Goal: Leave review/rating: Share an evaluation or opinion about a product, service, or content

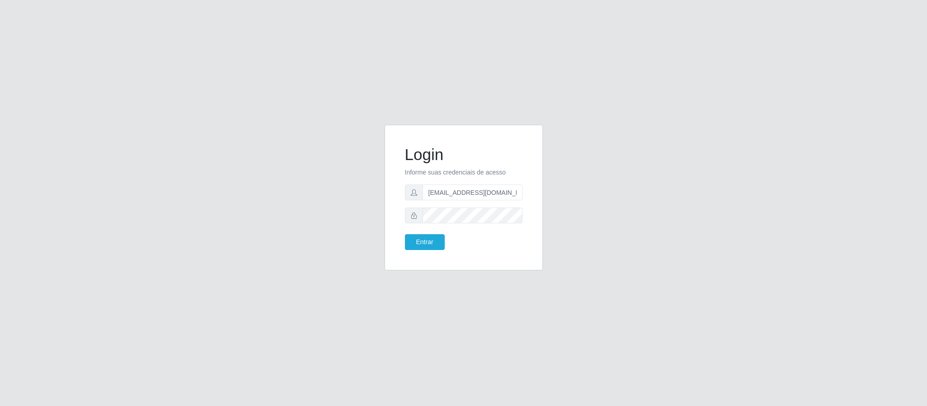
click at [426, 239] on button "Entrar" at bounding box center [425, 242] width 40 height 16
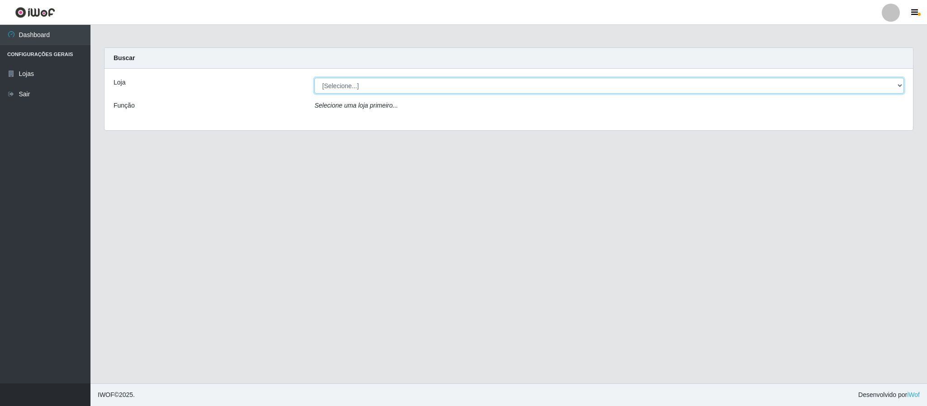
click at [402, 80] on select "[Selecione...] SuperFácil Atacado - Emaús" at bounding box center [608, 86] width 589 height 16
select select "407"
click at [314, 78] on select "[Selecione...] SuperFácil Atacado - Emaús" at bounding box center [608, 86] width 589 height 16
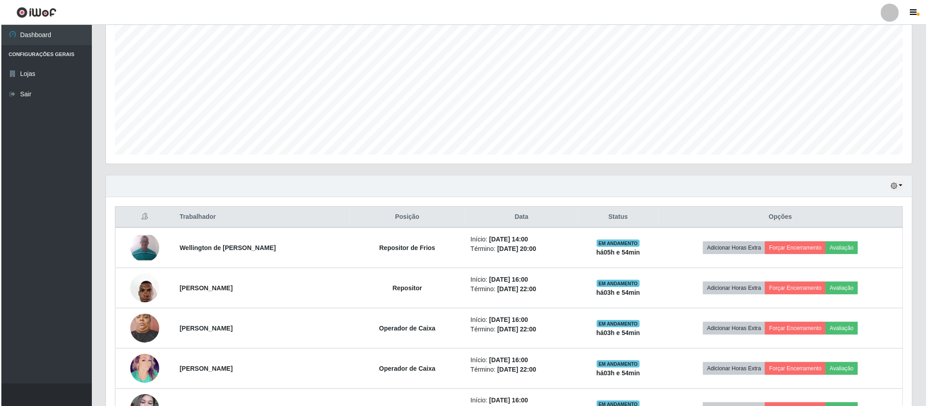
scroll to position [339, 0]
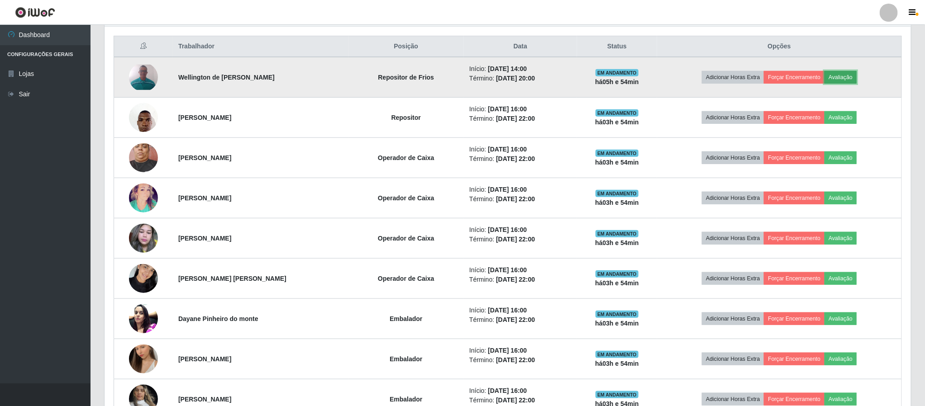
click at [849, 79] on button "Avaliação" at bounding box center [840, 77] width 32 height 13
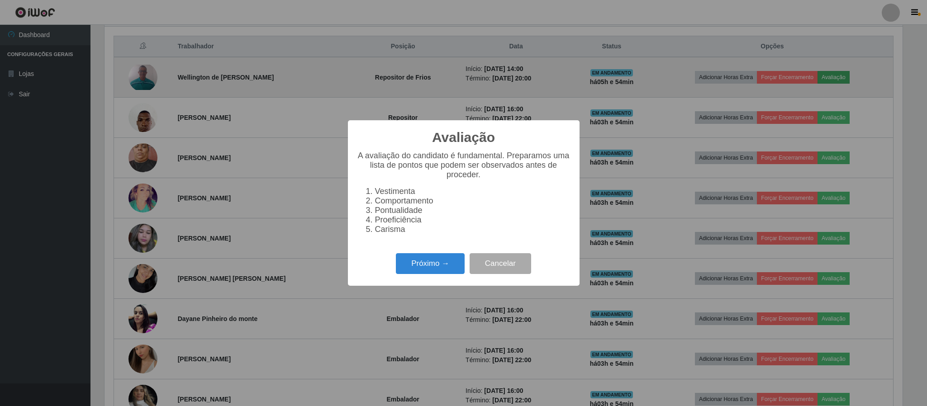
scroll to position [189, 798]
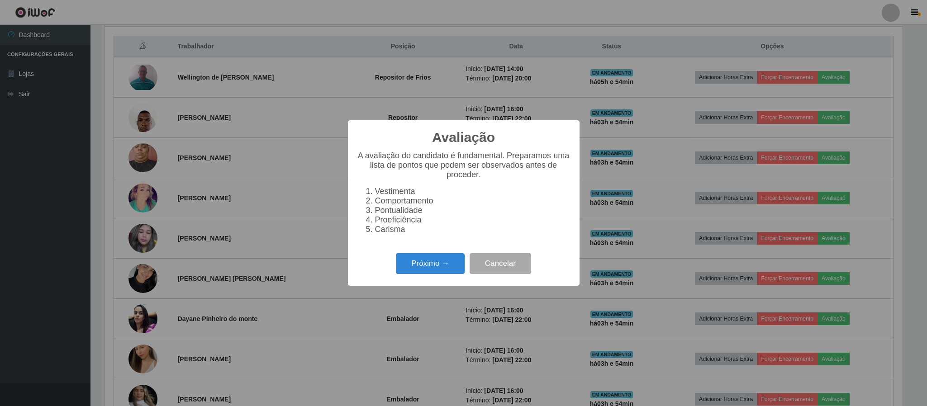
click at [425, 256] on div "Próximo → Cancelar" at bounding box center [463, 264] width 213 height 26
click at [437, 266] on button "Próximo →" at bounding box center [430, 263] width 69 height 21
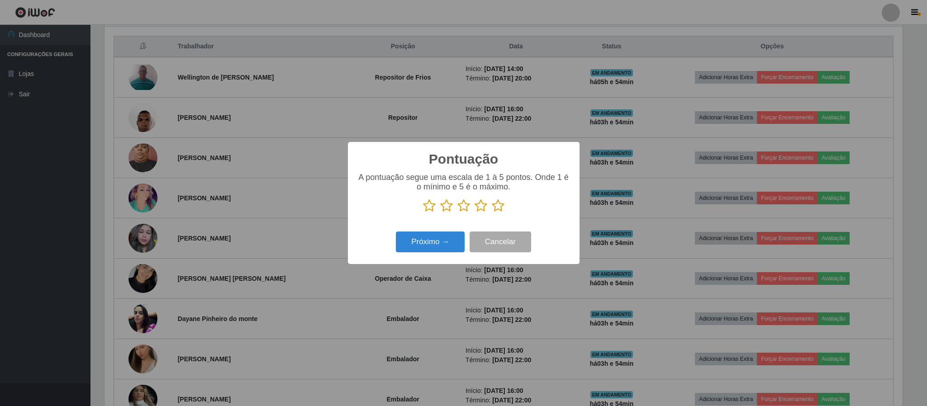
click at [497, 205] on icon at bounding box center [498, 206] width 13 height 14
click at [492, 213] on input "radio" at bounding box center [492, 213] width 0 height 0
click at [444, 245] on button "Próximo →" at bounding box center [430, 242] width 69 height 21
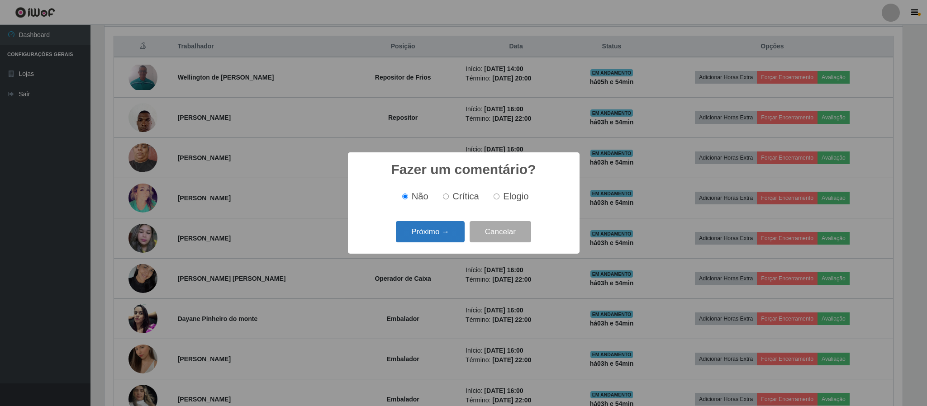
click at [444, 231] on button "Próximo →" at bounding box center [430, 231] width 69 height 21
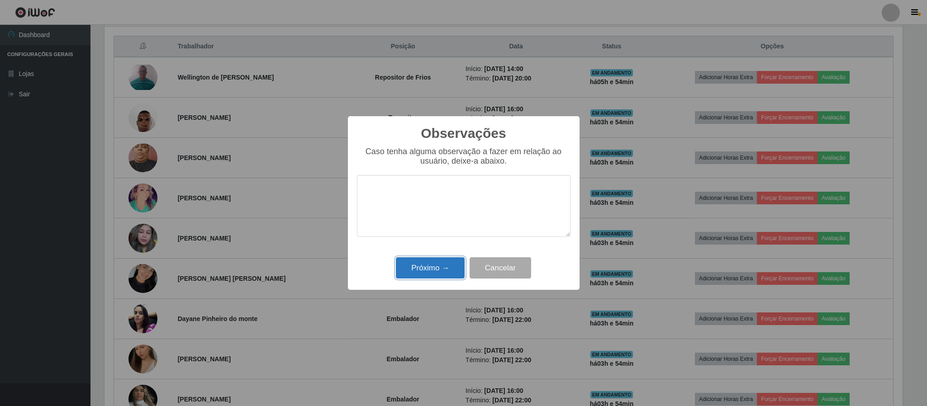
click at [438, 277] on button "Próximo →" at bounding box center [430, 267] width 69 height 21
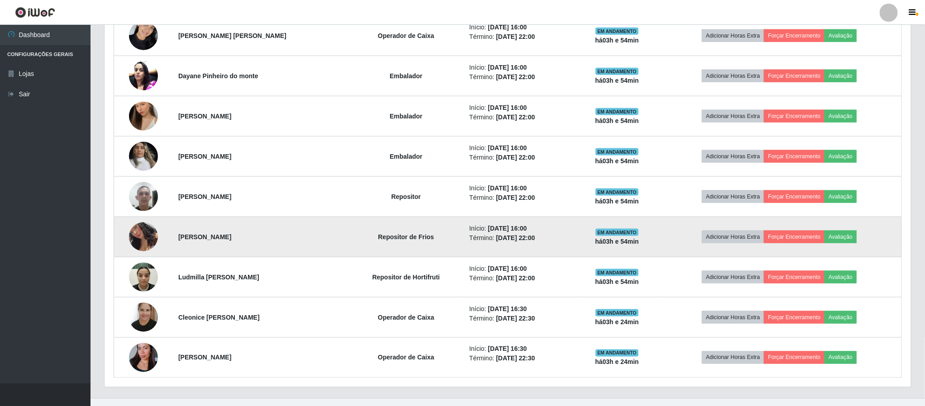
scroll to position [602, 0]
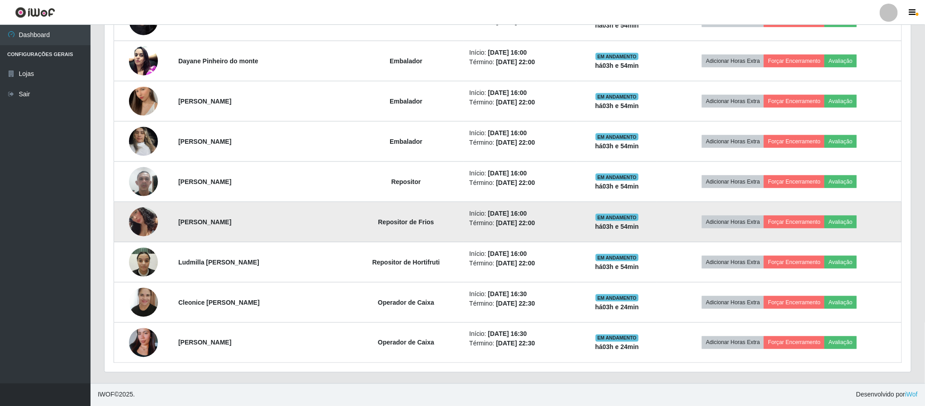
click at [142, 224] on img at bounding box center [143, 222] width 29 height 57
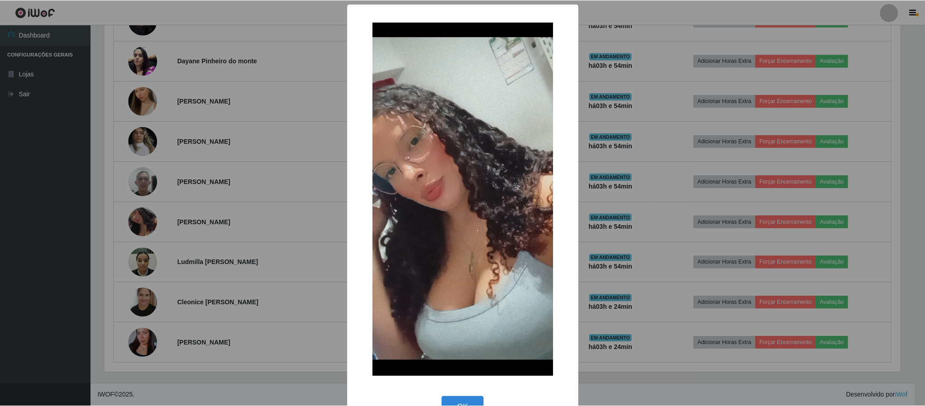
scroll to position [27, 0]
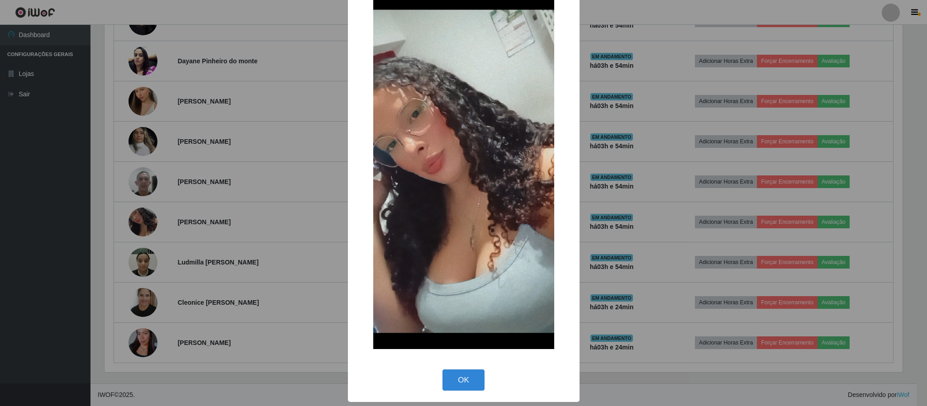
click at [260, 223] on div "× OK Cancel" at bounding box center [463, 203] width 927 height 406
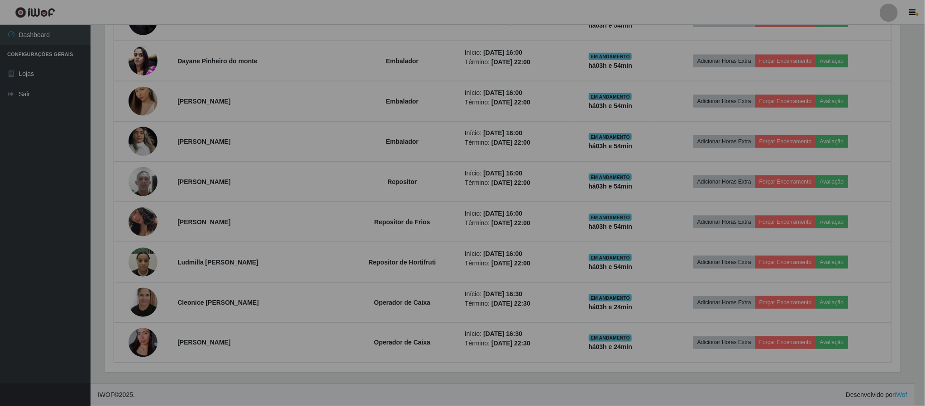
scroll to position [189, 805]
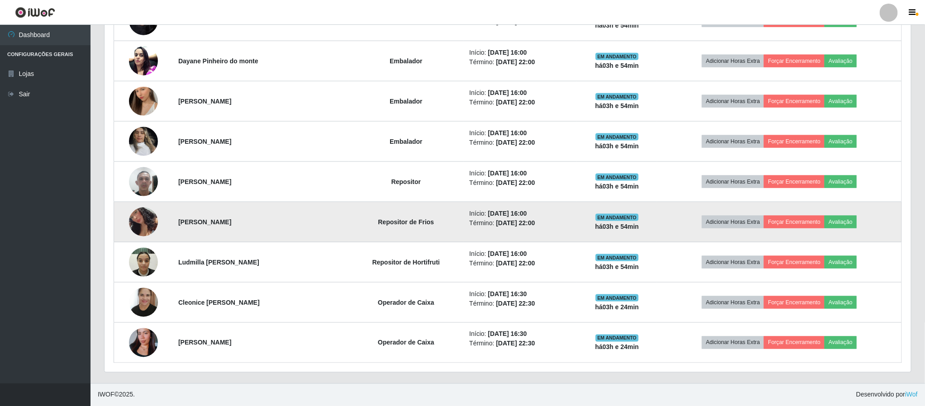
click at [132, 220] on img at bounding box center [143, 222] width 29 height 57
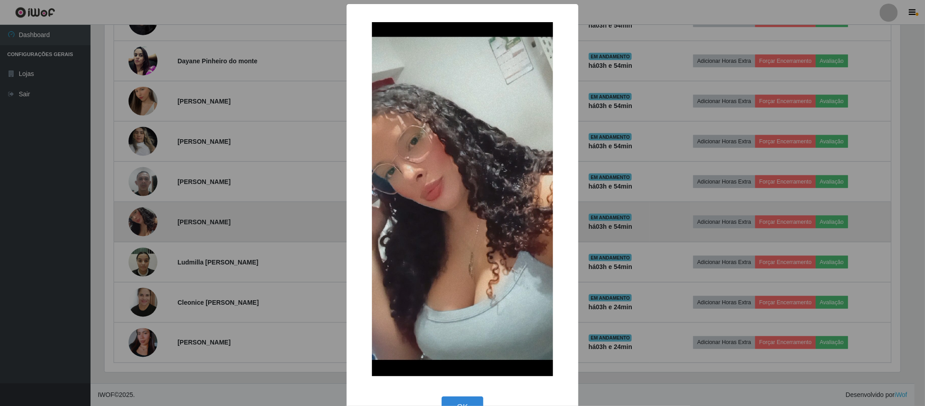
scroll to position [189, 798]
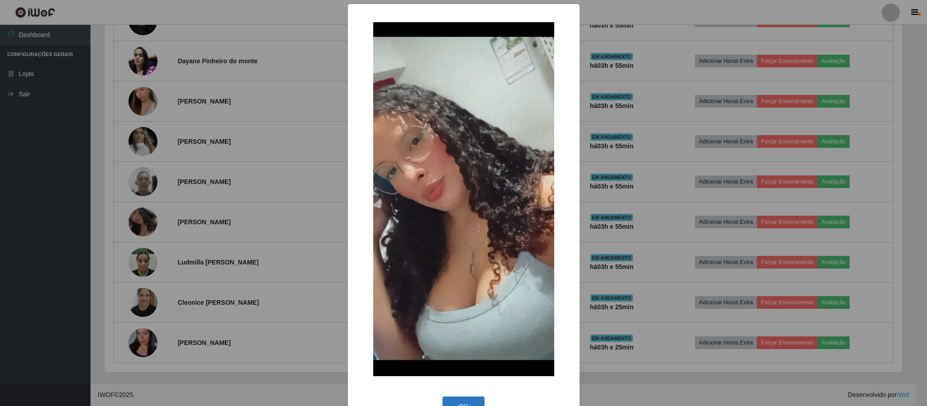
click at [443, 397] on button "OK" at bounding box center [463, 407] width 42 height 21
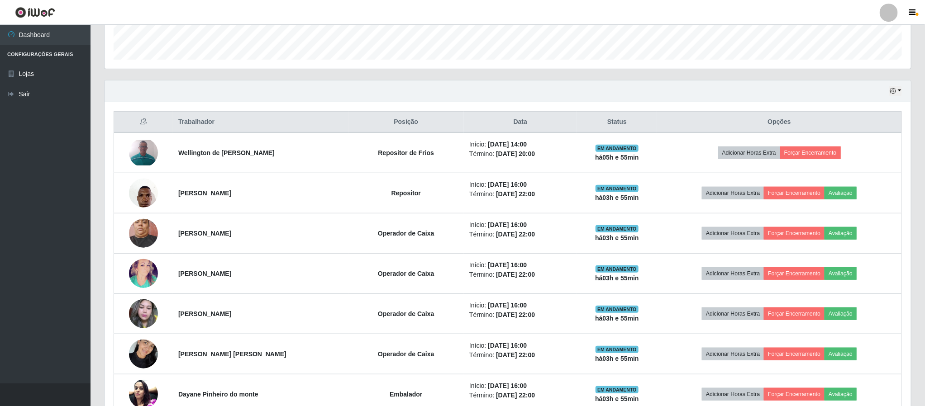
scroll to position [263, 0]
click at [886, 93] on div "Hoje 1 dia 3 dias 1 Semana Não encerrados" at bounding box center [507, 92] width 806 height 22
click at [892, 94] on icon "button" at bounding box center [892, 91] width 6 height 6
drag, startPoint x: 621, startPoint y: 91, endPoint x: 619, endPoint y: 84, distance: 6.9
click at [621, 90] on div "Hoje 1 dia 3 dias 1 Semana Não encerrados" at bounding box center [507, 92] width 806 height 22
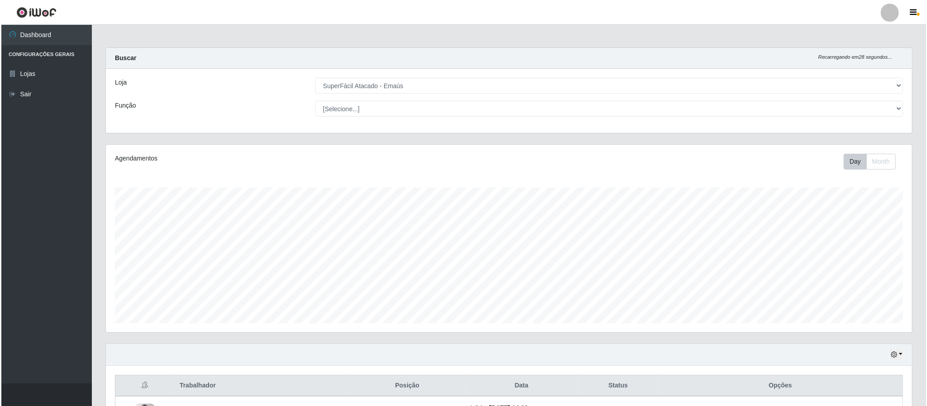
scroll to position [271, 0]
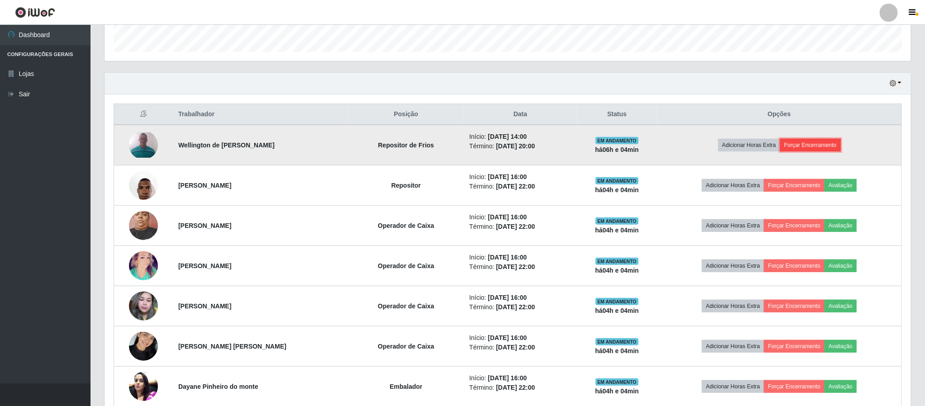
click at [820, 144] on button "Forçar Encerramento" at bounding box center [810, 145] width 61 height 13
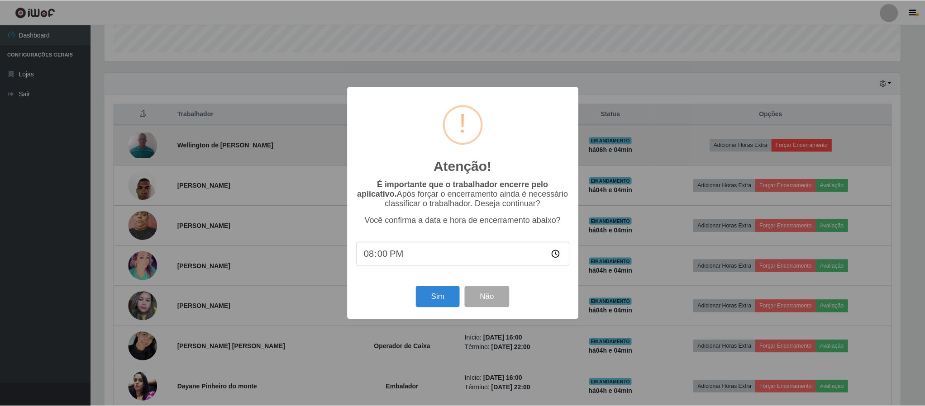
scroll to position [189, 798]
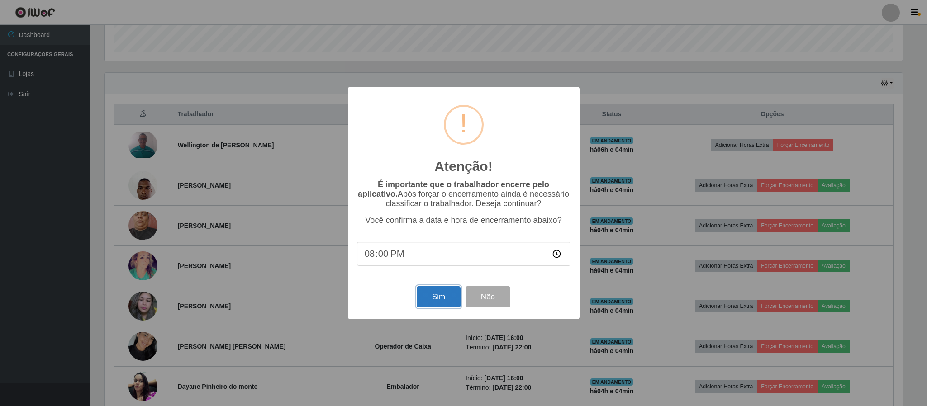
click at [441, 299] on button "Sim" at bounding box center [439, 296] width 44 height 21
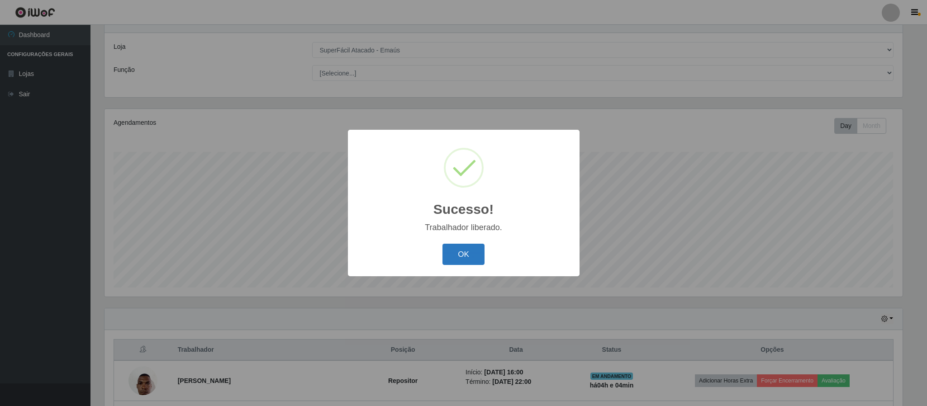
click at [464, 252] on button "OK" at bounding box center [463, 254] width 42 height 21
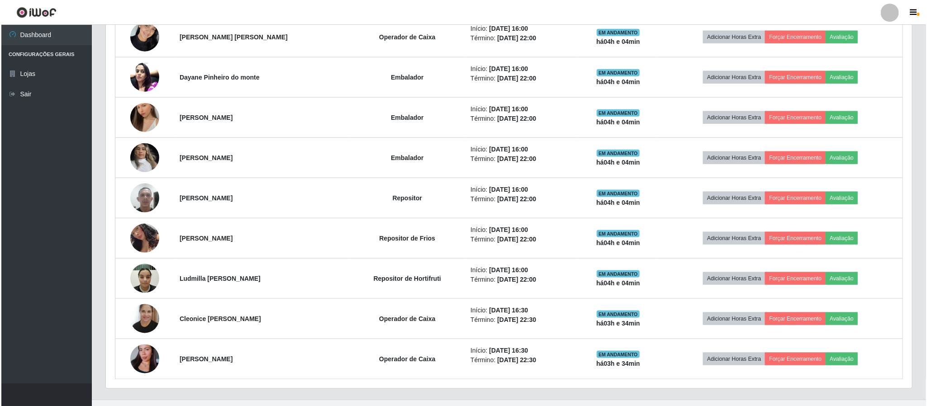
scroll to position [562, 0]
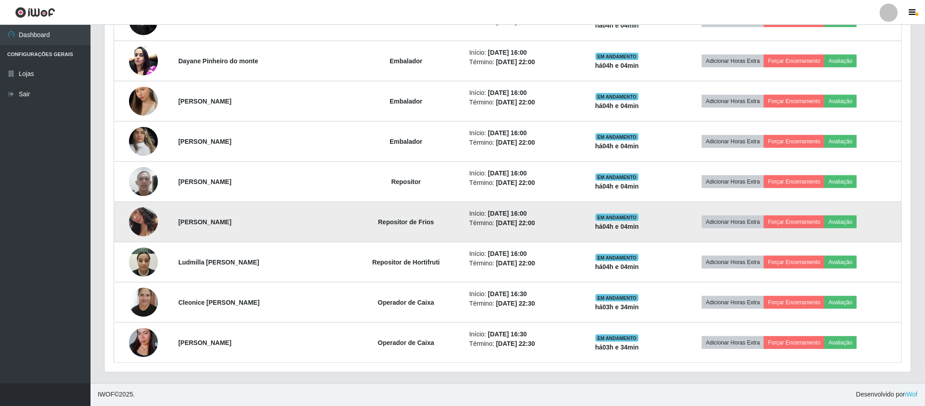
click at [140, 221] on img at bounding box center [143, 222] width 29 height 57
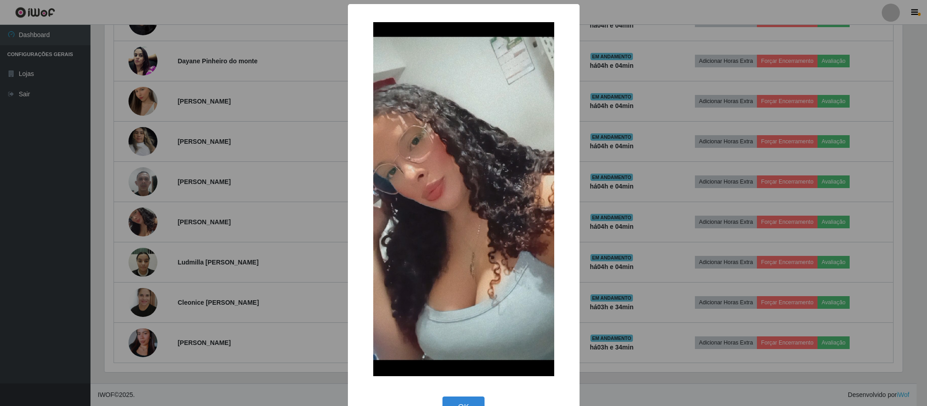
click at [140, 216] on div "× OK Cancel" at bounding box center [463, 203] width 927 height 406
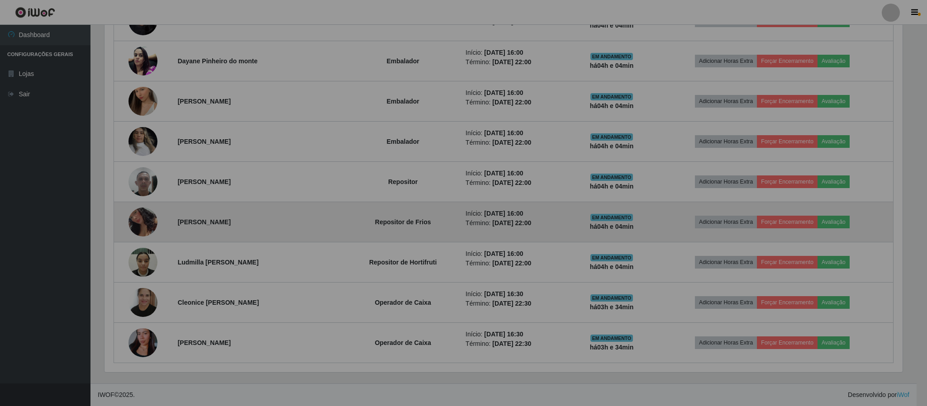
scroll to position [189, 805]
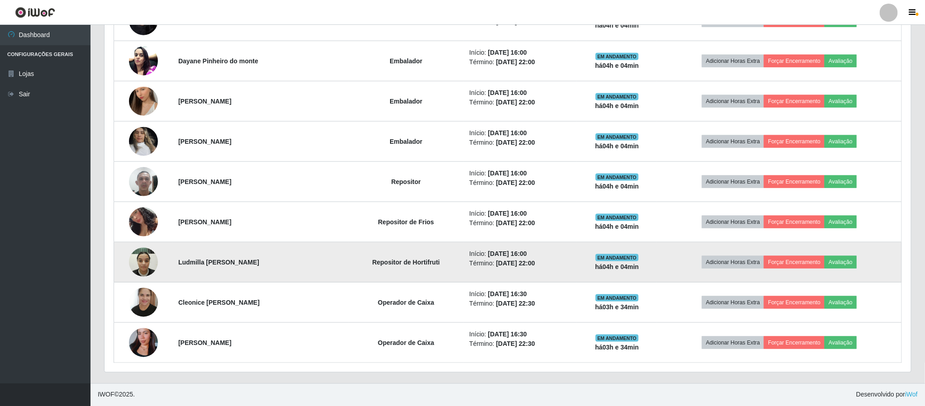
click at [142, 259] on img at bounding box center [143, 262] width 29 height 38
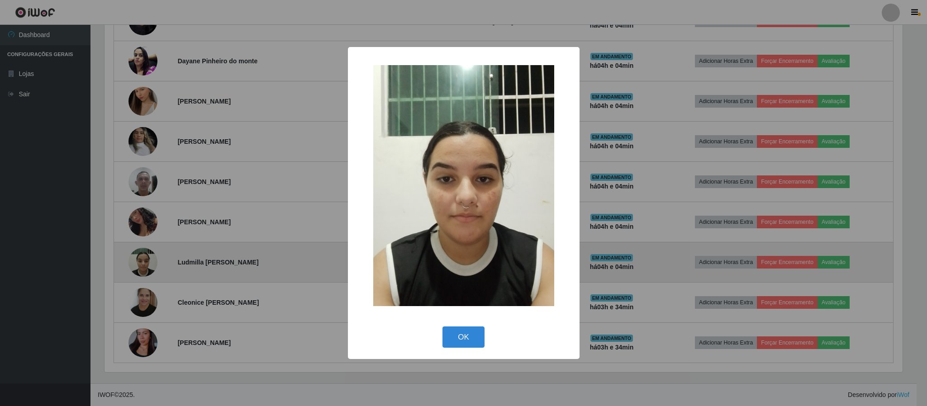
click at [142, 259] on div "× OK Cancel" at bounding box center [463, 203] width 927 height 406
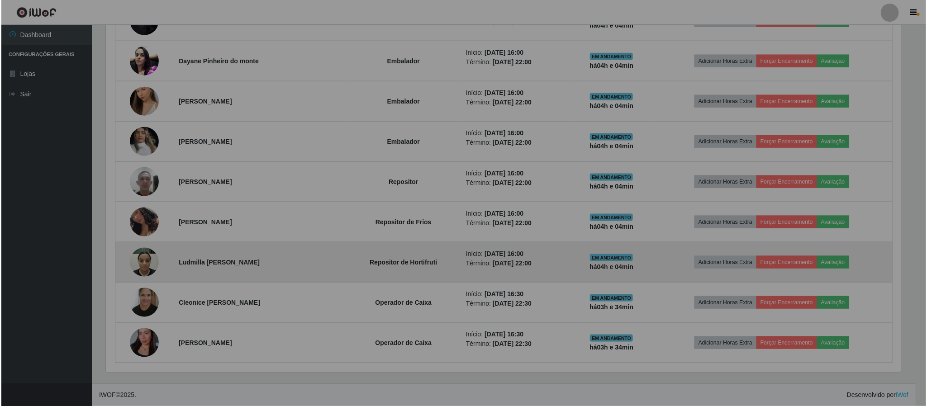
scroll to position [189, 805]
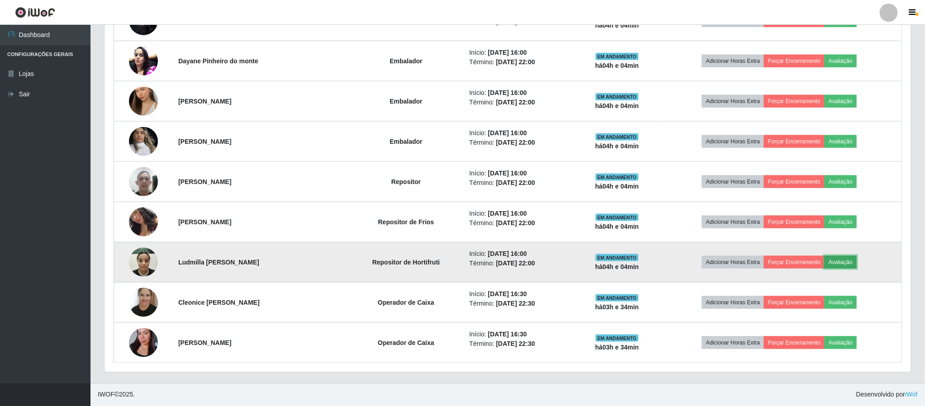
click at [846, 264] on button "Avaliação" at bounding box center [840, 262] width 32 height 13
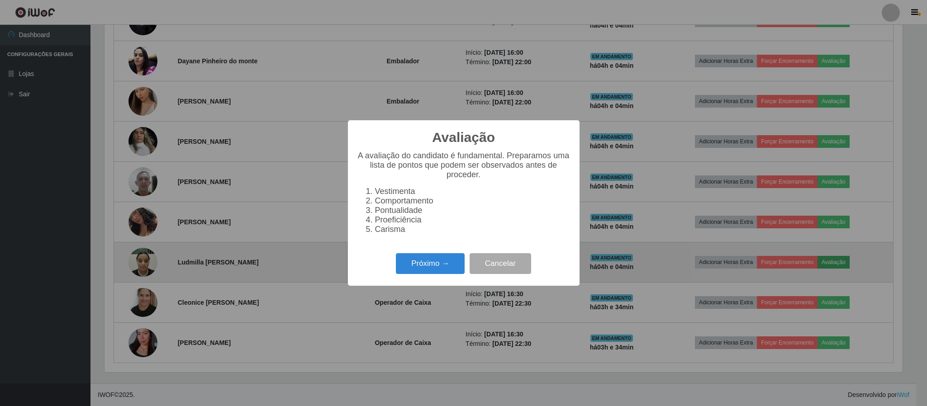
scroll to position [189, 798]
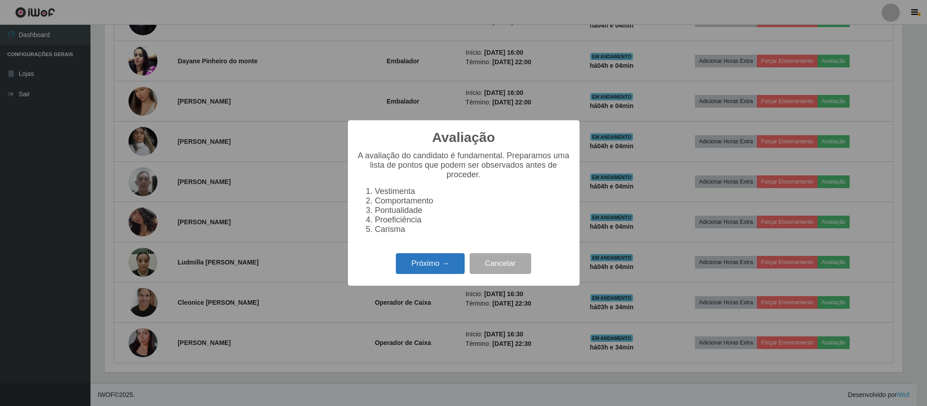
click at [439, 264] on button "Próximo →" at bounding box center [430, 263] width 69 height 21
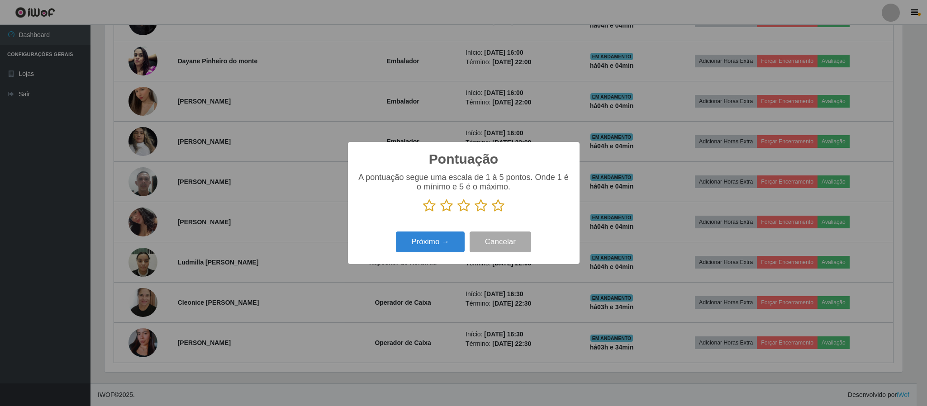
click at [498, 207] on icon at bounding box center [498, 206] width 13 height 14
click at [492, 213] on input "radio" at bounding box center [492, 213] width 0 height 0
click at [433, 240] on button "Próximo →" at bounding box center [430, 242] width 69 height 21
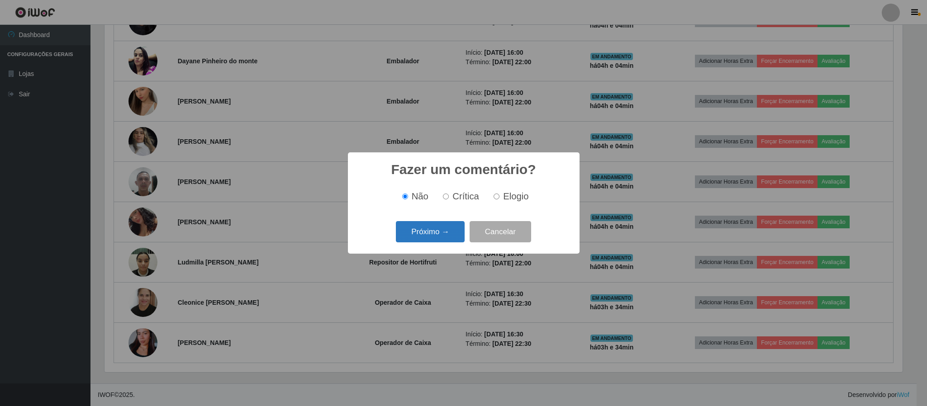
click at [441, 235] on button "Próximo →" at bounding box center [430, 231] width 69 height 21
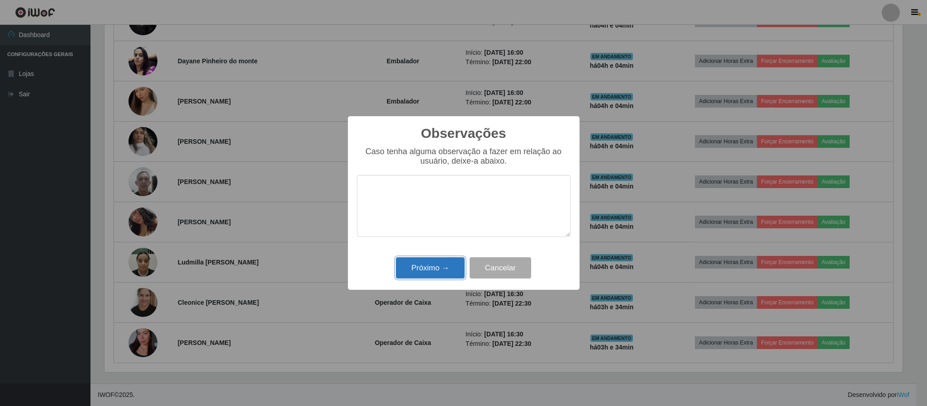
click at [423, 262] on button "Próximo →" at bounding box center [430, 267] width 69 height 21
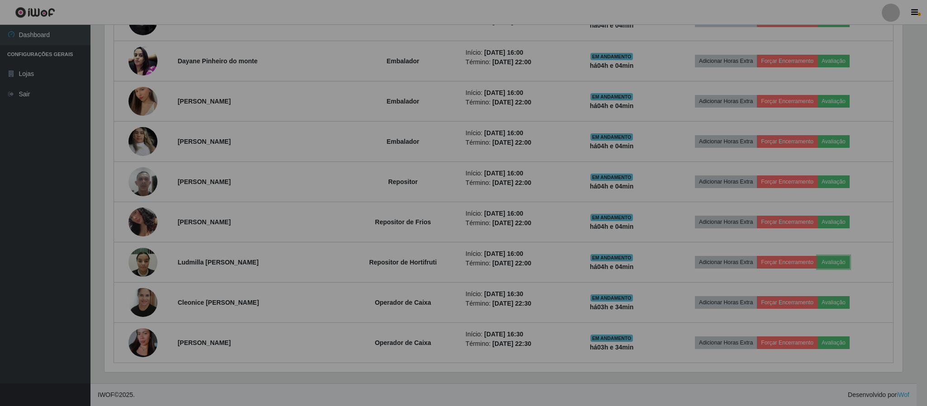
scroll to position [189, 805]
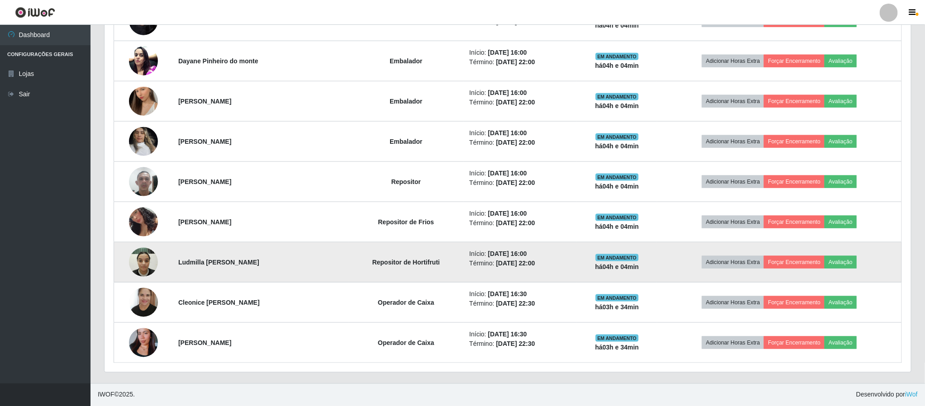
click at [146, 259] on img at bounding box center [143, 262] width 29 height 38
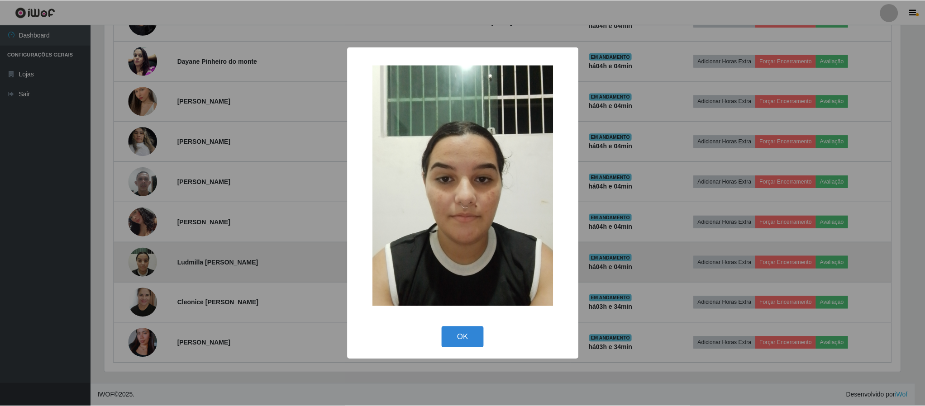
scroll to position [189, 798]
click at [146, 259] on div "× OK Cancel" at bounding box center [463, 203] width 927 height 406
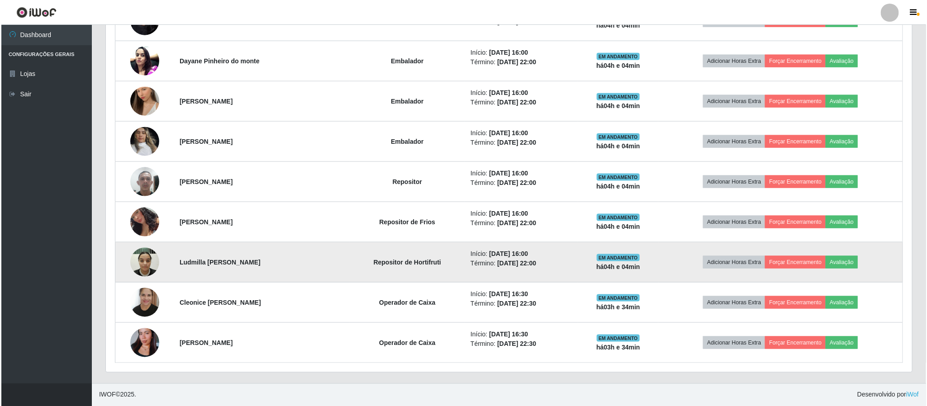
scroll to position [189, 805]
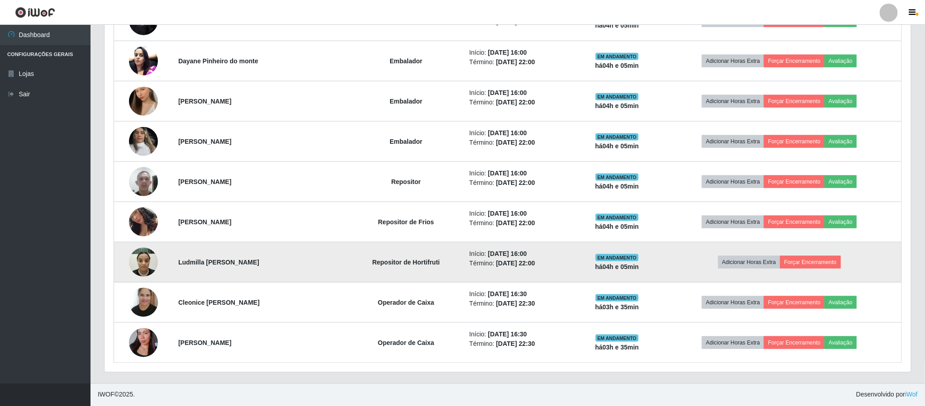
click at [142, 261] on img at bounding box center [143, 262] width 29 height 38
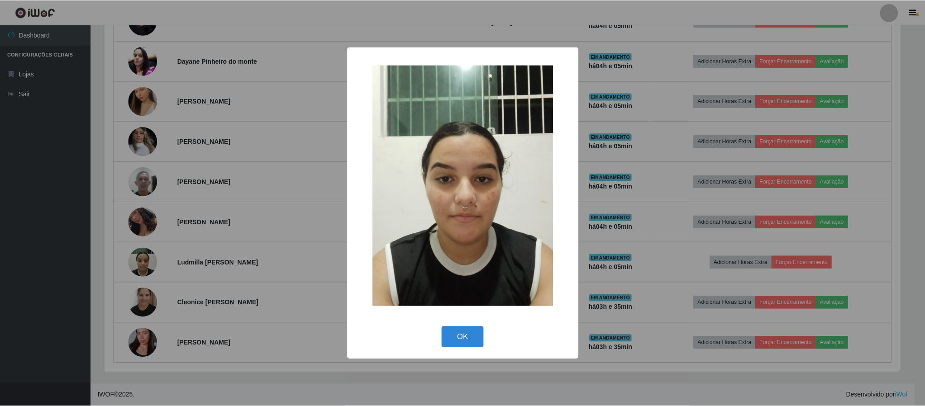
scroll to position [189, 798]
click at [146, 259] on div "× OK Cancel" at bounding box center [463, 203] width 927 height 406
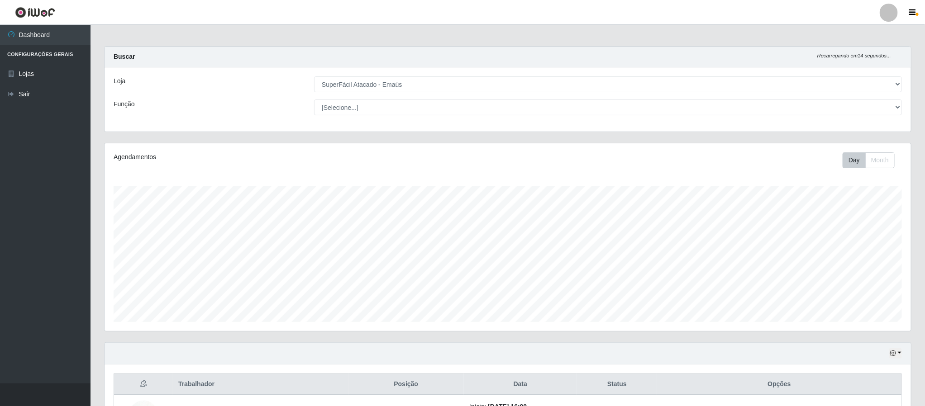
scroll to position [0, 0]
click at [897, 360] on button "button" at bounding box center [895, 355] width 13 height 10
click at [863, 303] on button "3 dias" at bounding box center [864, 300] width 71 height 19
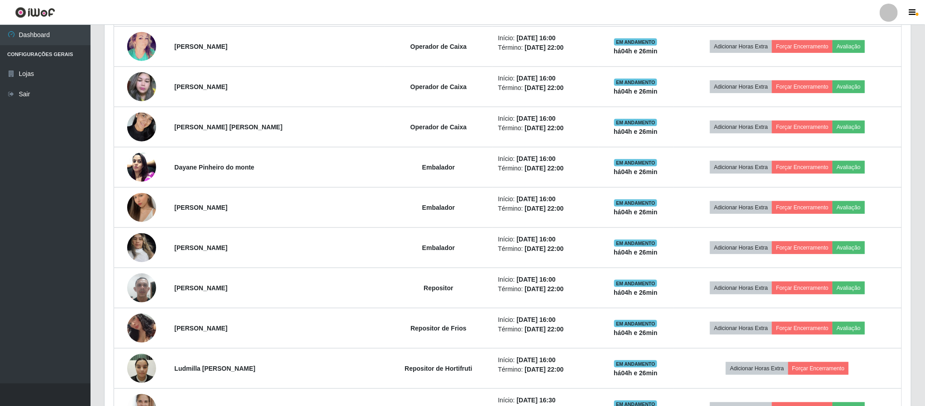
scroll to position [307, 0]
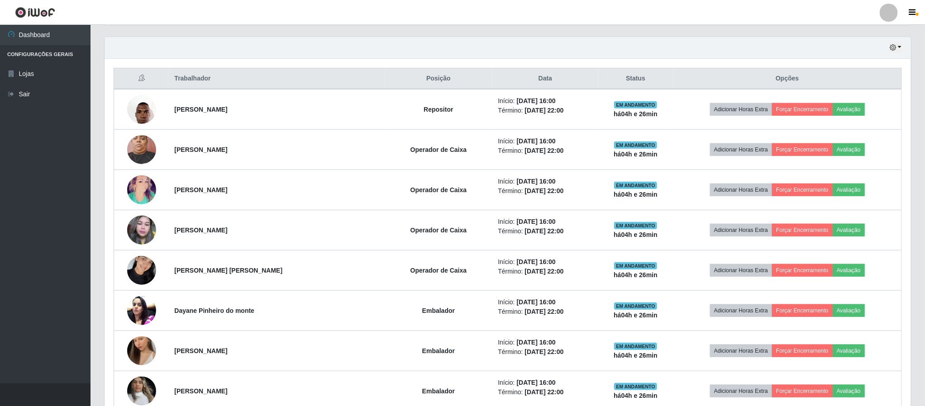
click at [887, 49] on div "Hoje 1 dia 3 dias 1 Semana Não encerrados" at bounding box center [507, 48] width 806 height 22
click at [896, 51] on icon "button" at bounding box center [892, 47] width 6 height 6
click at [890, 66] on button "Hoje" at bounding box center [864, 64] width 71 height 19
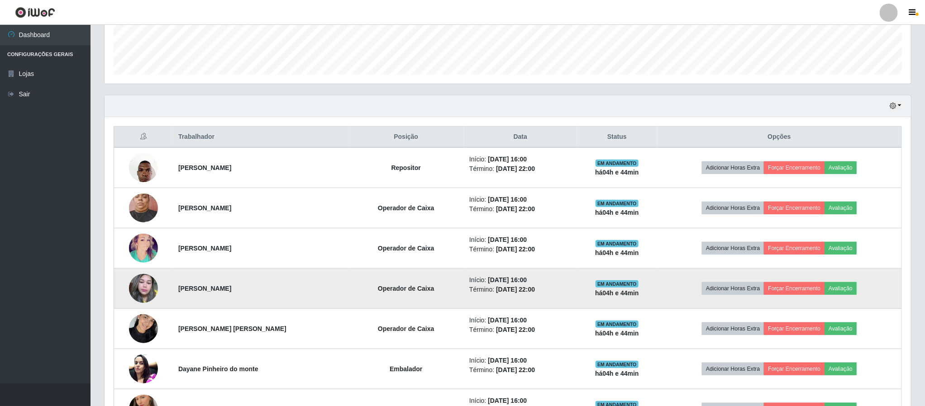
scroll to position [155, 0]
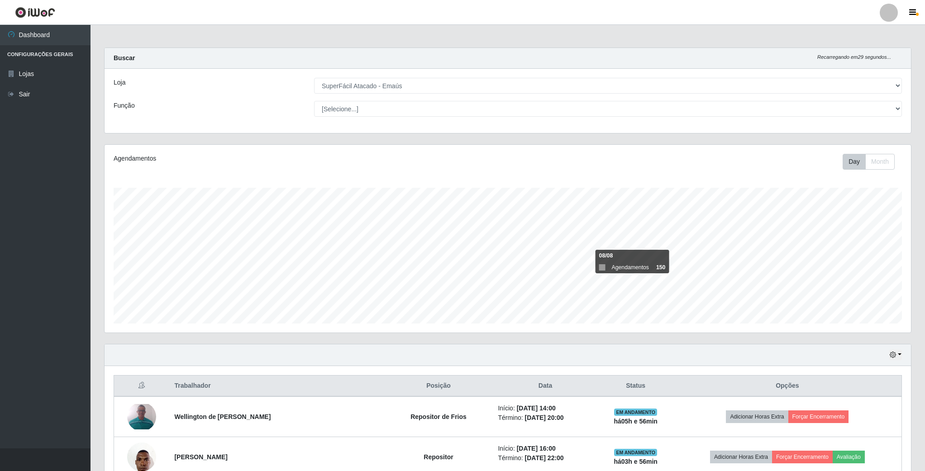
select select "407"
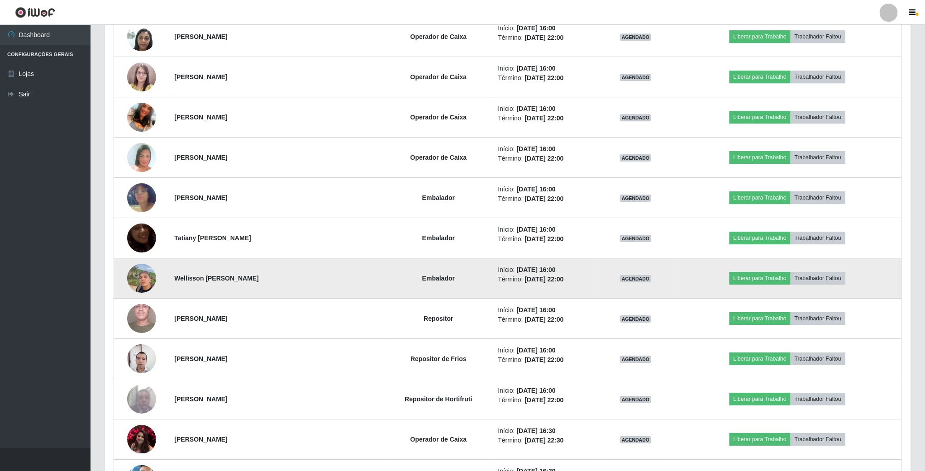
scroll to position [1550, 0]
